Goal: Information Seeking & Learning: Learn about a topic

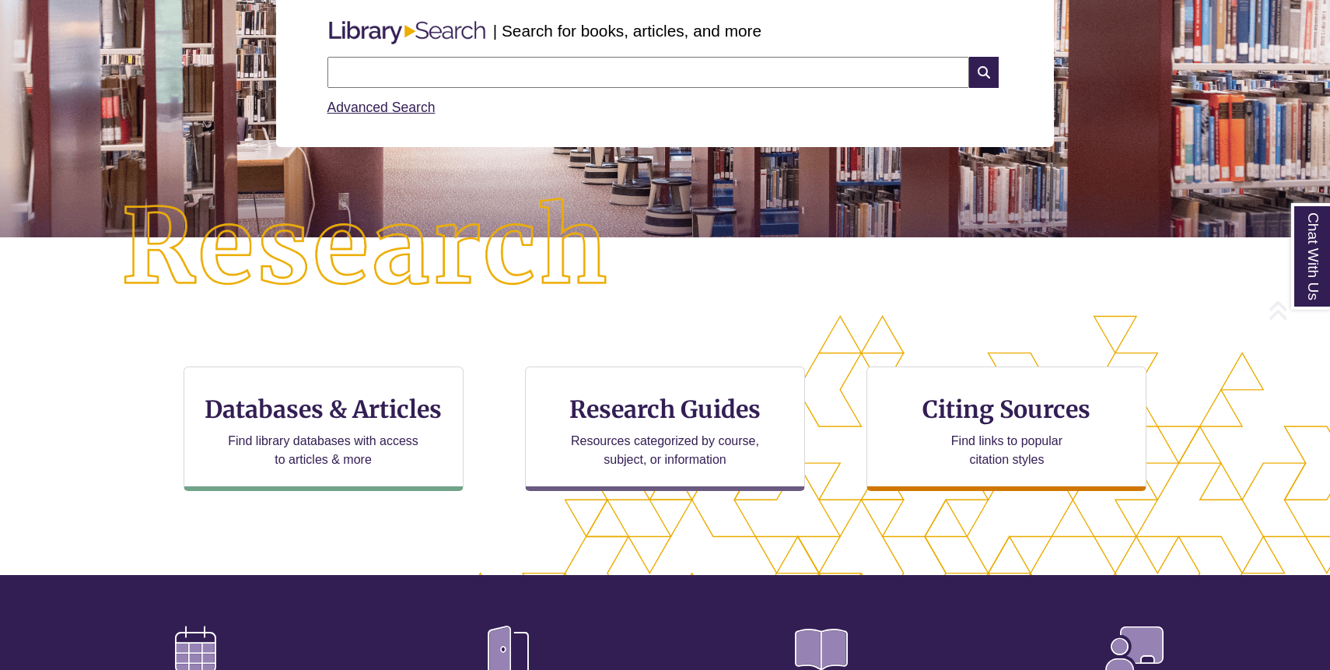
scroll to position [214, 0]
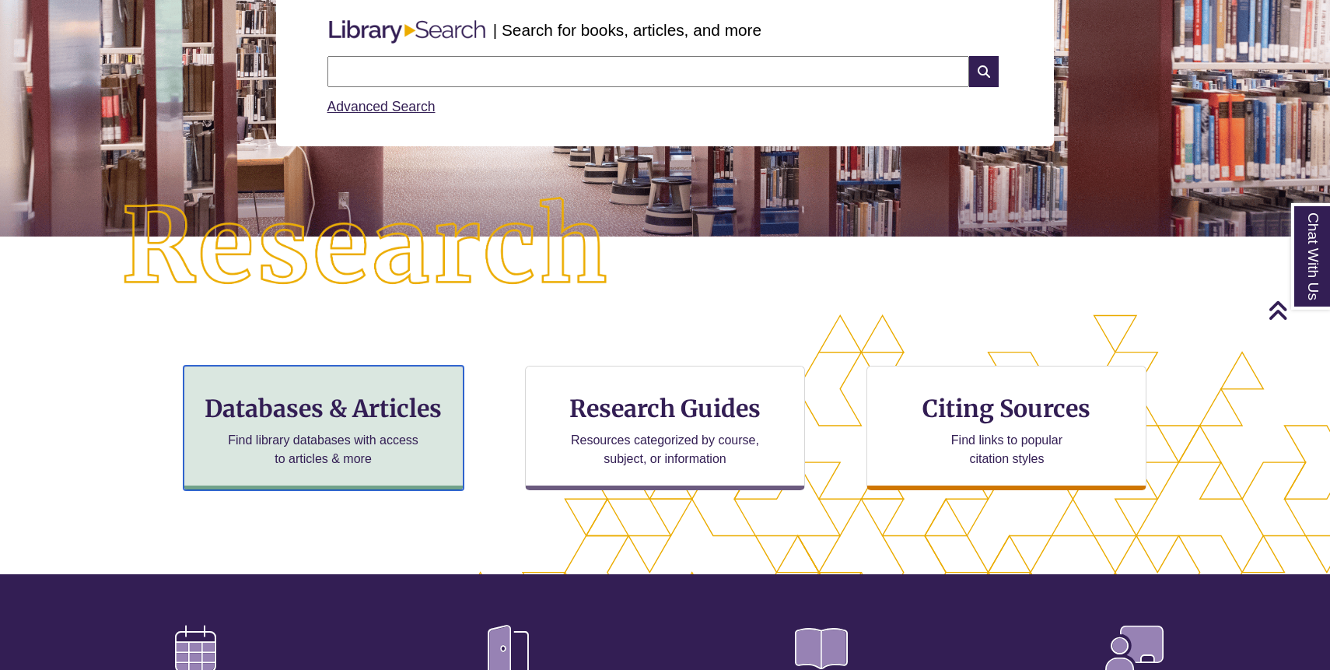
click at [357, 409] on h3 "Databases & Articles" at bounding box center [324, 409] width 254 height 30
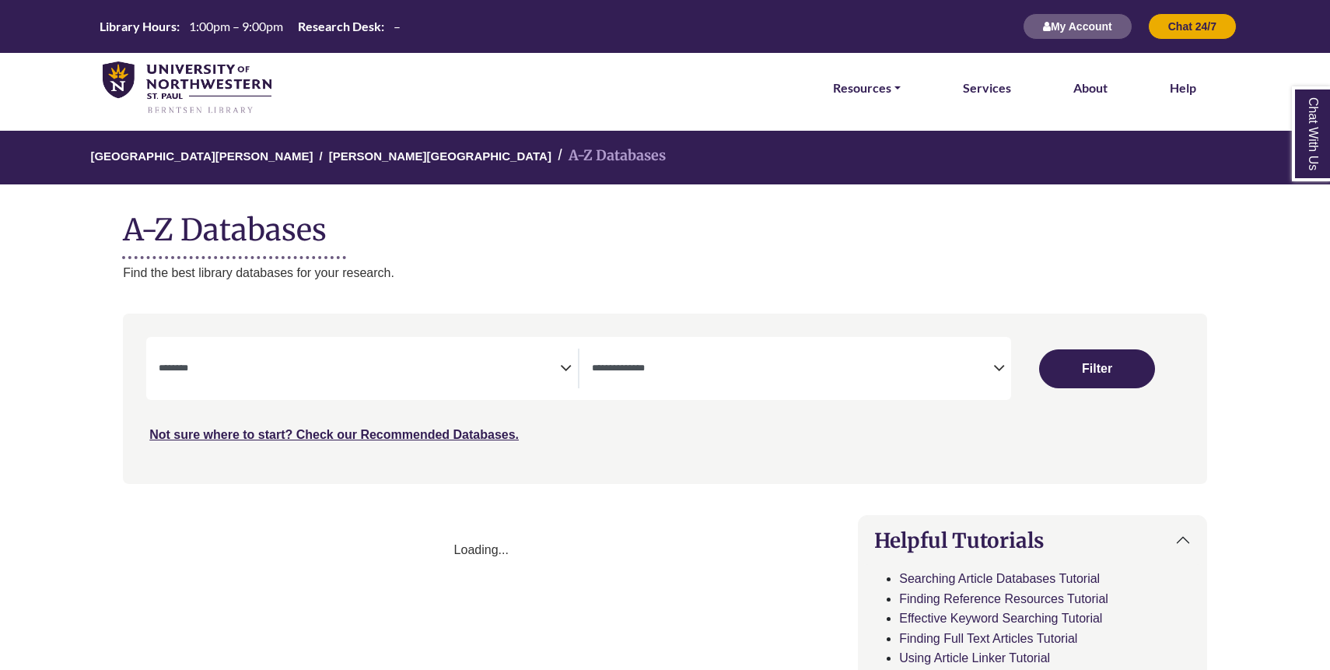
select select "Database Subject Filter"
select select "Database Types Filter"
select select "Database Subject Filter"
select select "Database Types Filter"
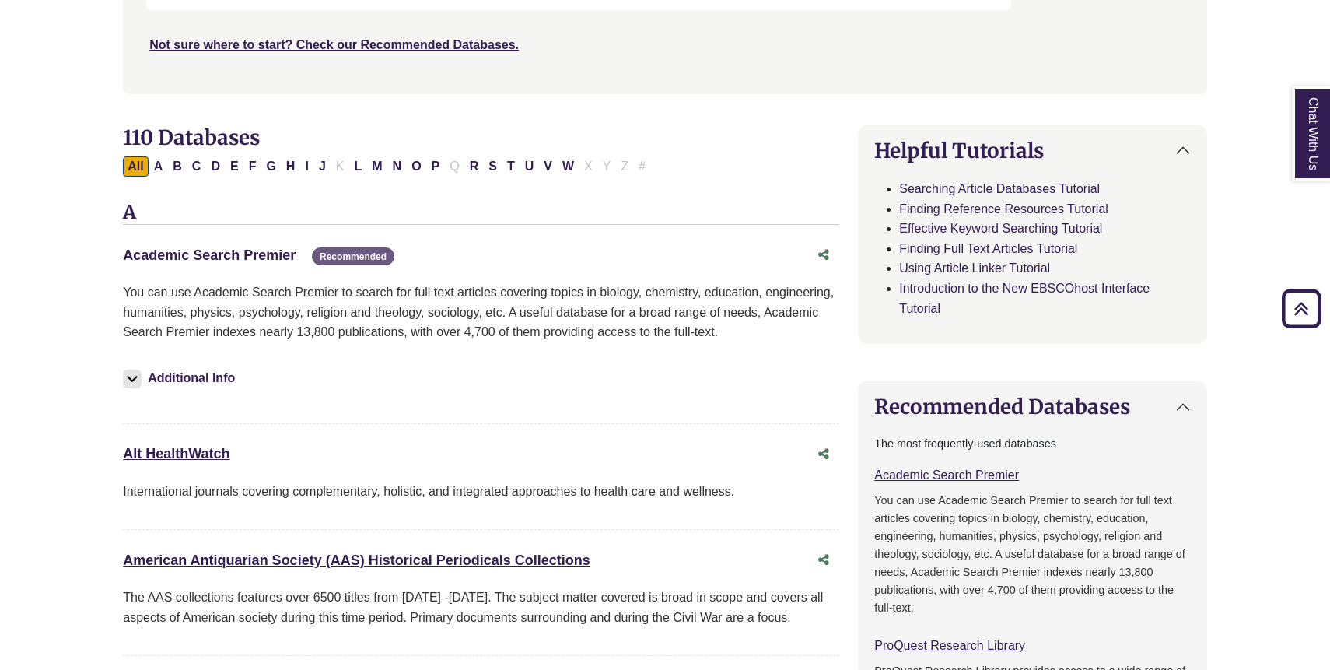
scroll to position [386, 0]
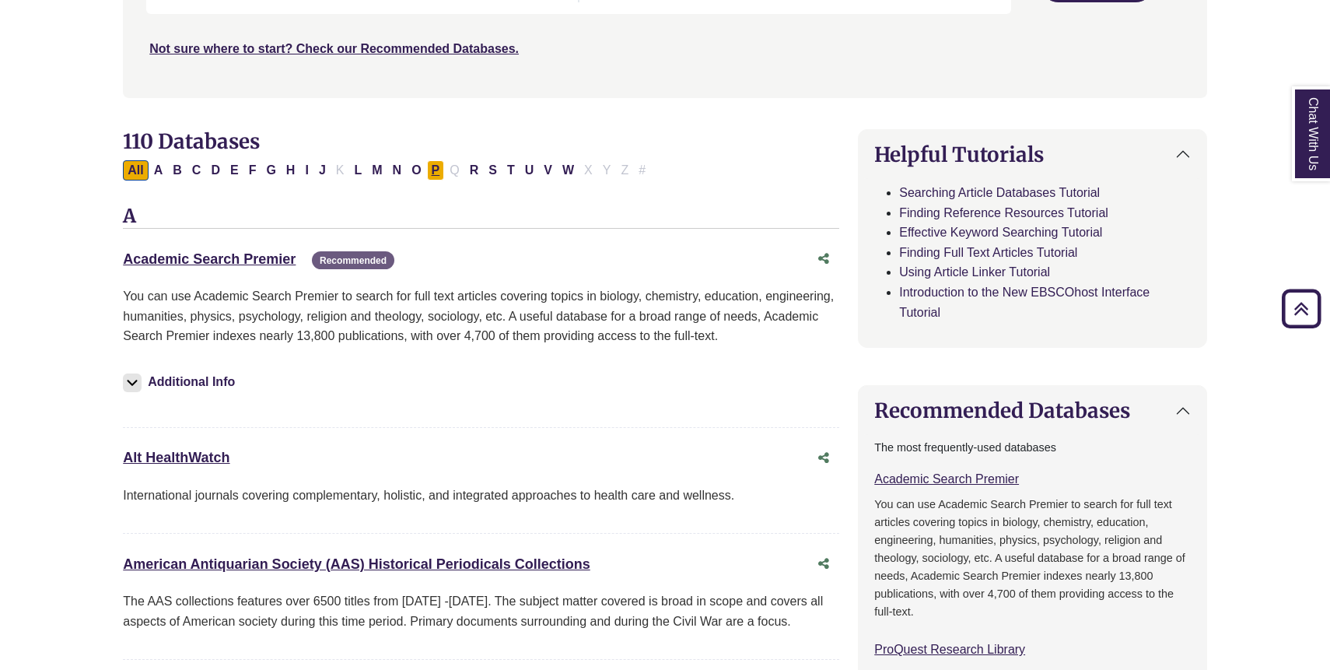
click at [433, 177] on button "P" at bounding box center [436, 170] width 18 height 20
select select "Database Subject Filter"
select select "Database Types Filter"
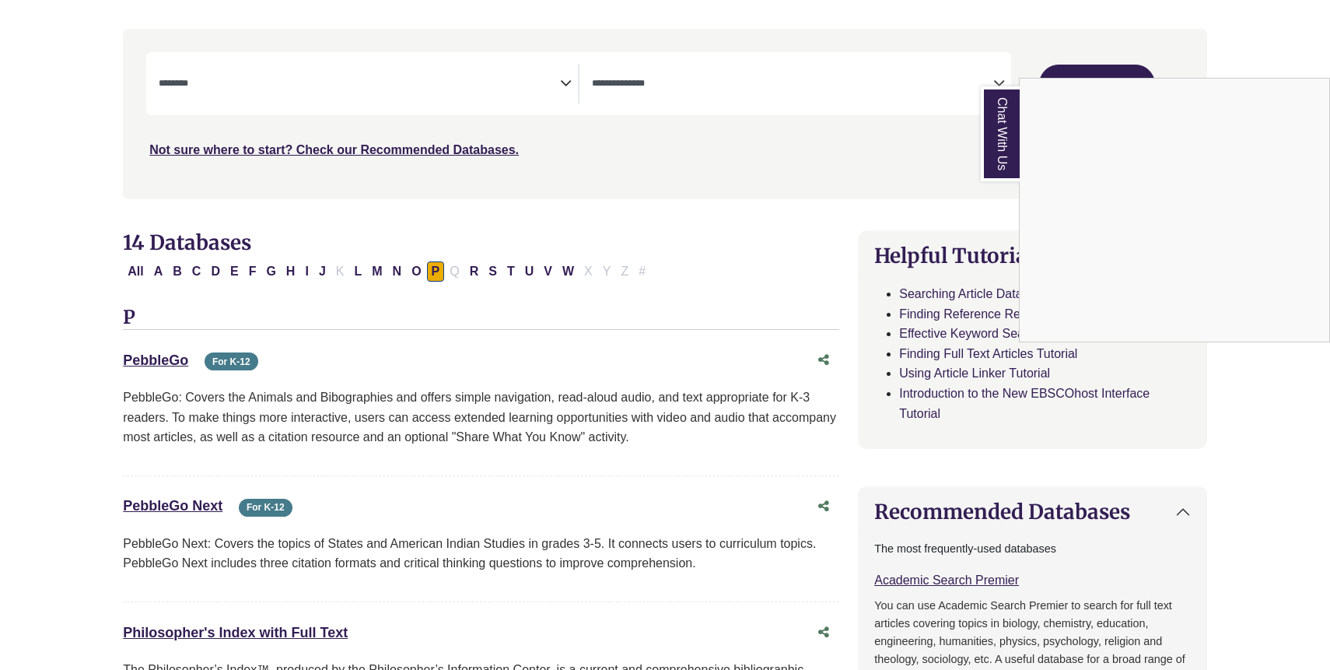
scroll to position [185, 0]
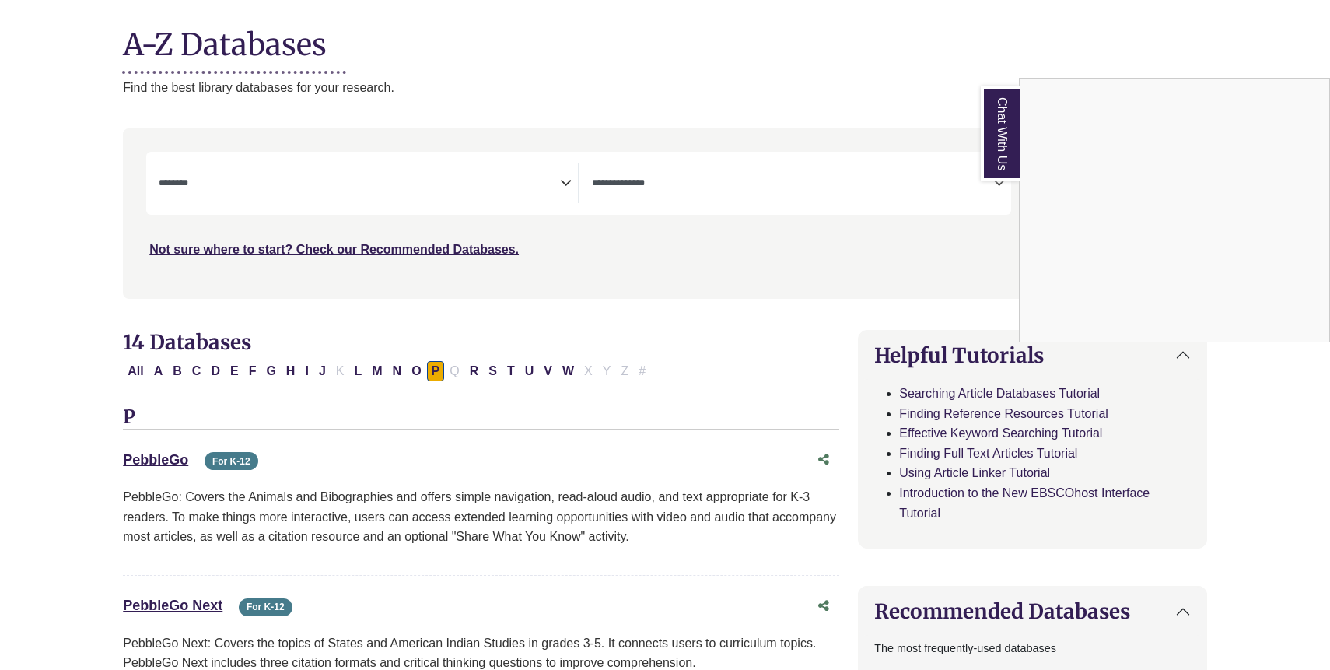
click at [501, 189] on div "Chat With Us" at bounding box center [665, 335] width 1330 height 670
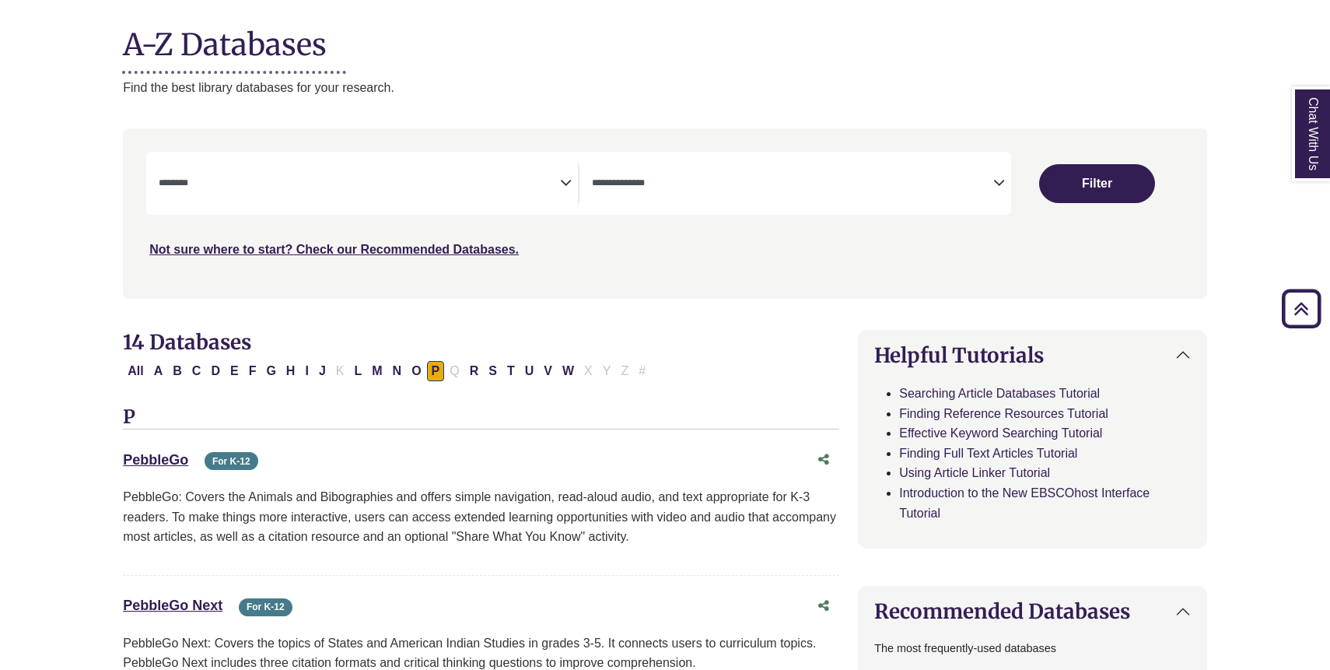
click at [565, 183] on icon "Search filters" at bounding box center [566, 180] width 12 height 23
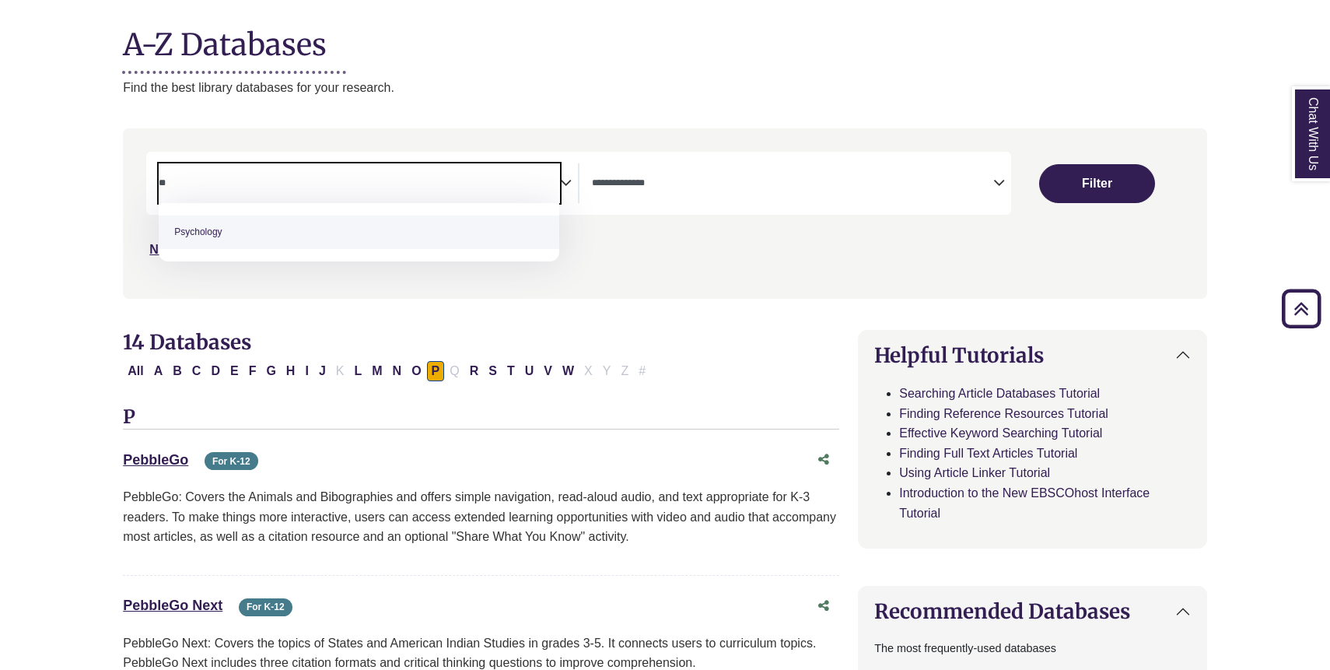
type textarea "**"
select select "*****"
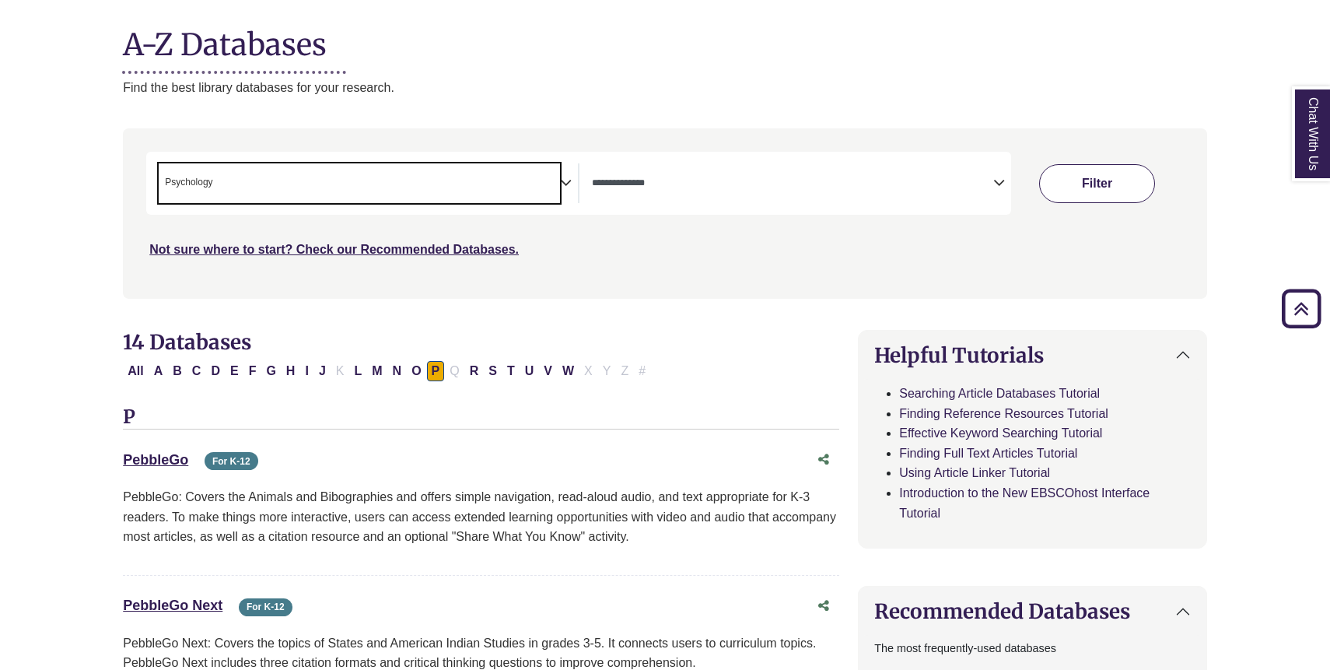
click at [1081, 188] on button "Filter" at bounding box center [1097, 183] width 116 height 39
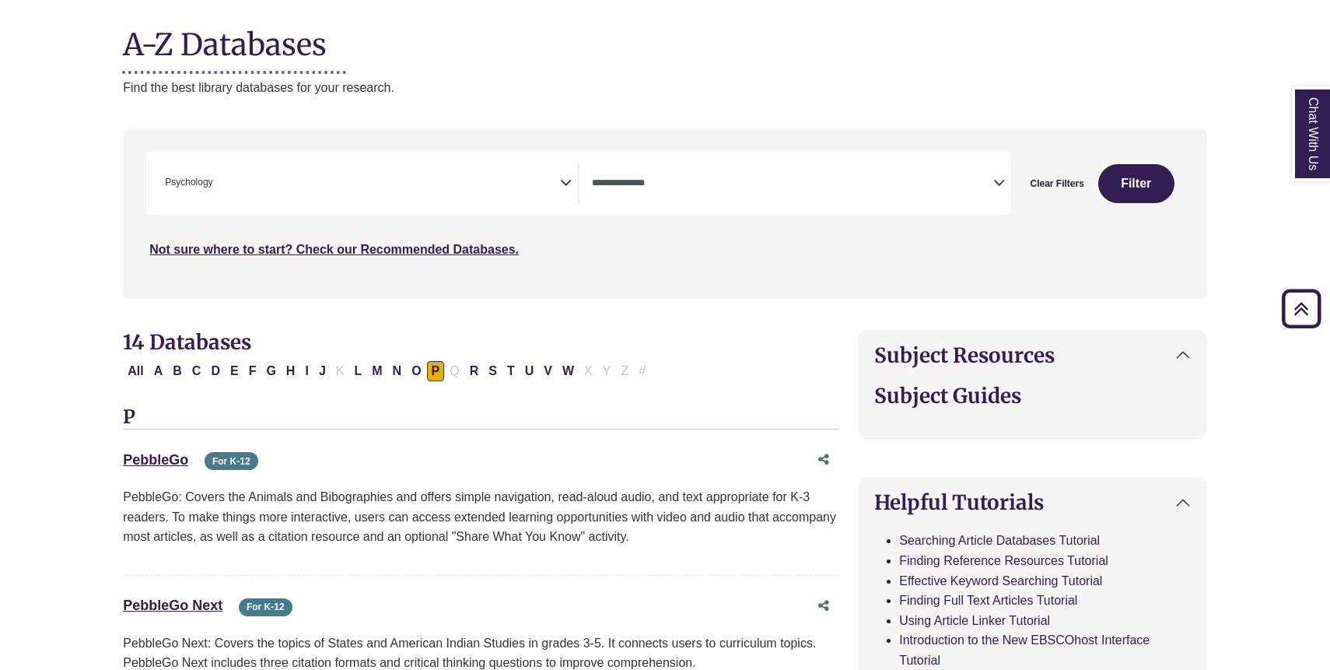
select select "Database Types Filter"
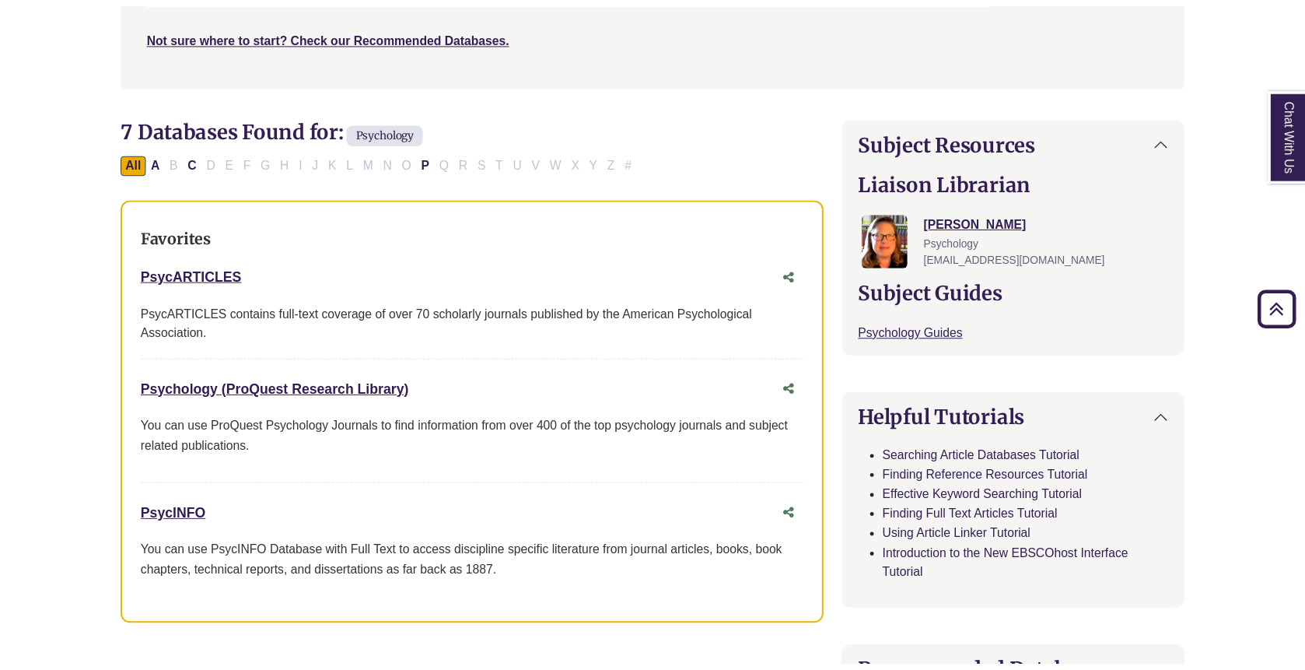
scroll to position [398, 0]
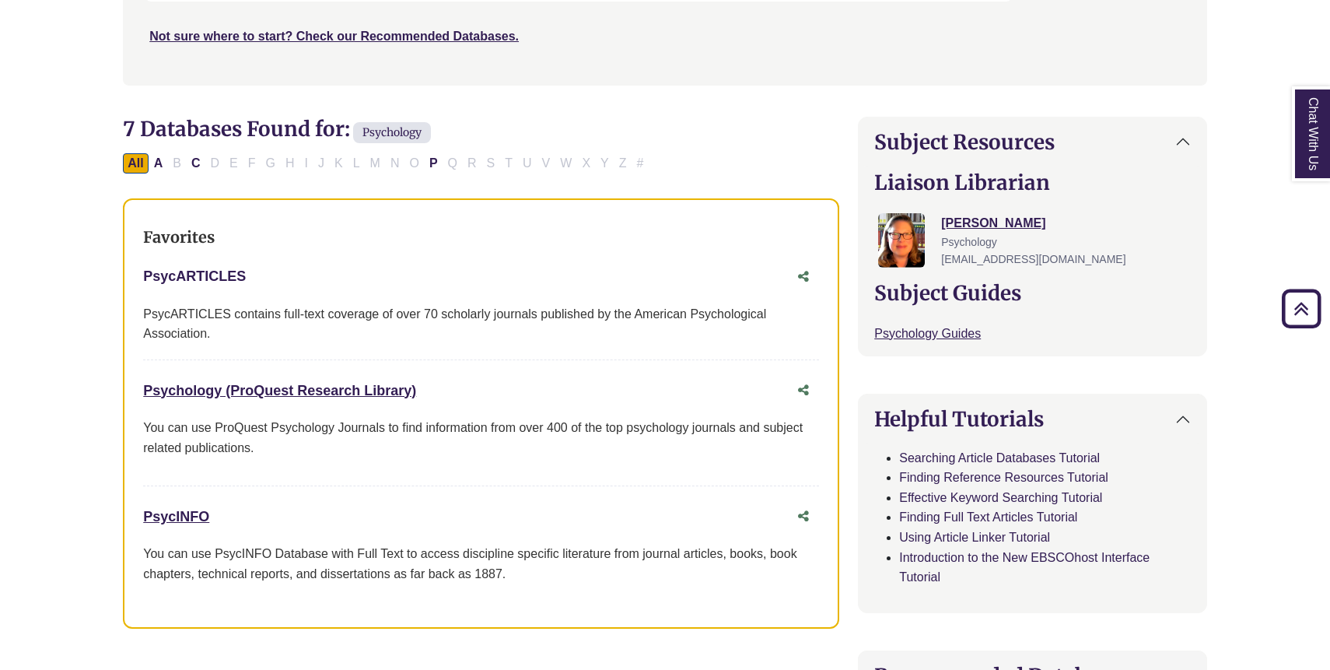
click at [219, 275] on link "PsycARTICLES This link opens in a new window" at bounding box center [194, 276] width 103 height 16
click at [327, 386] on link "Psychology (ProQuest Research Library) This link opens in a new window" at bounding box center [279, 391] width 273 height 16
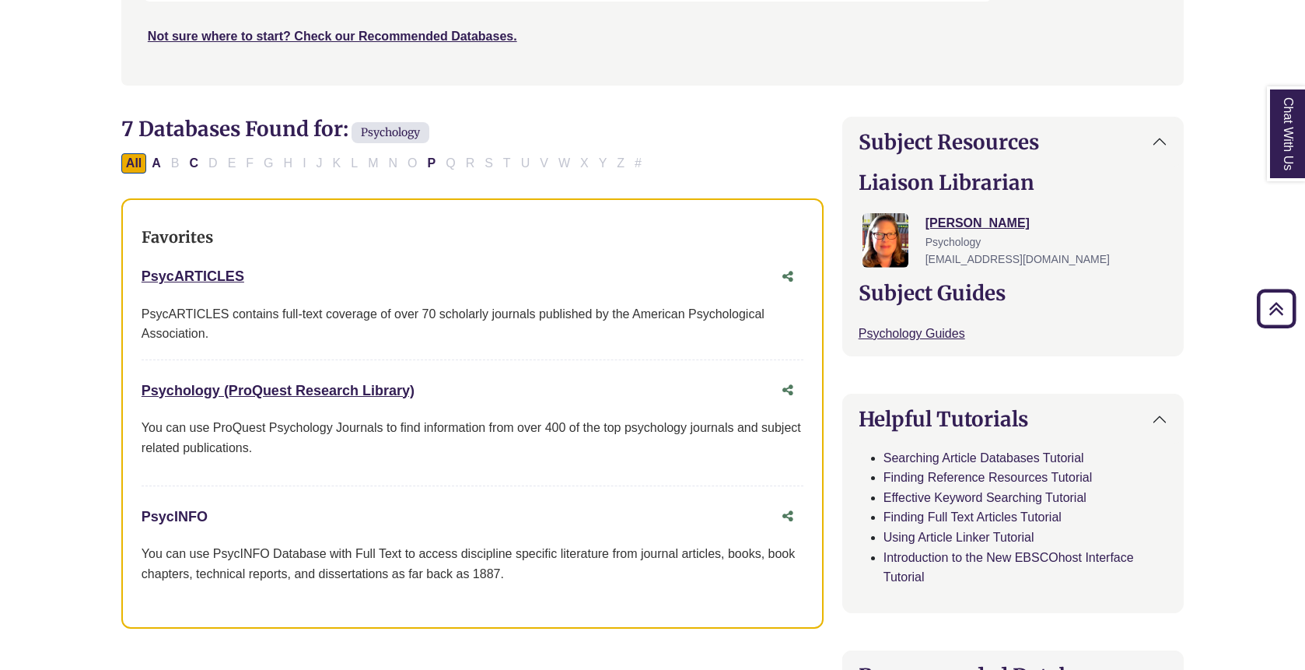
click at [191, 512] on link "PsycINFO This link opens in a new window" at bounding box center [175, 517] width 66 height 16
